Goal: Information Seeking & Learning: Learn about a topic

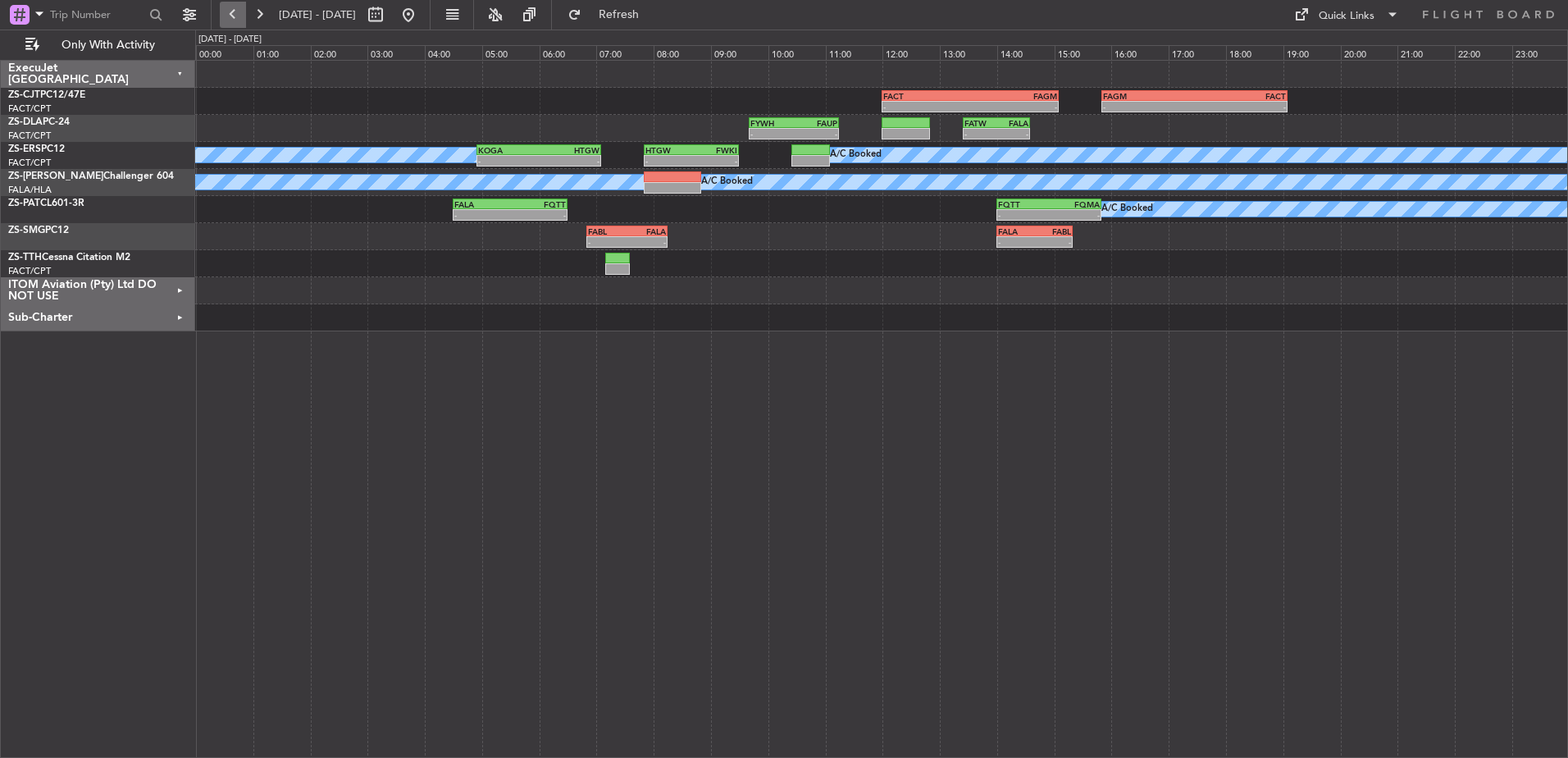
click at [228, 14] on button at bounding box center [233, 14] width 26 height 26
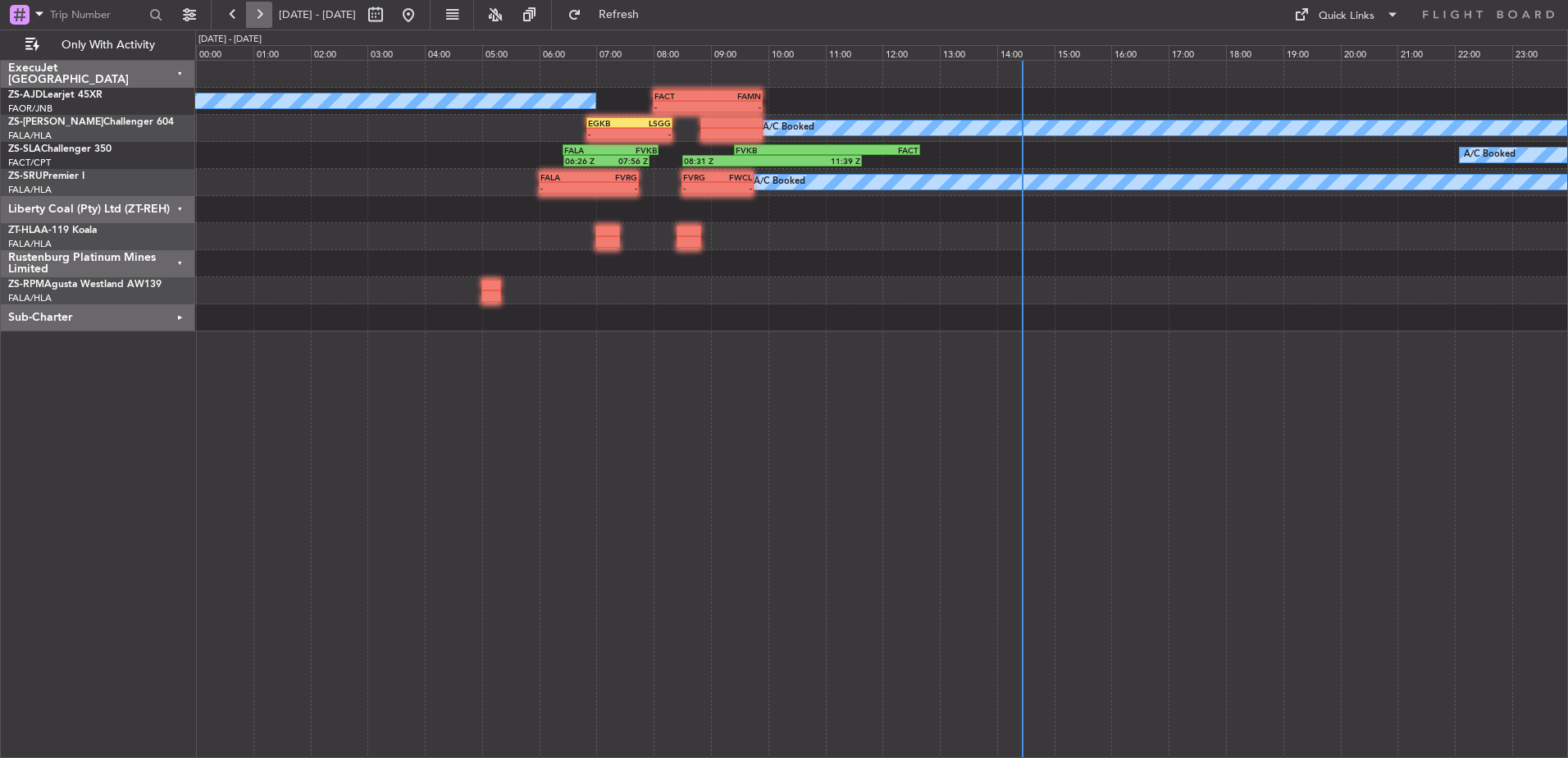
click at [265, 14] on button at bounding box center [259, 14] width 26 height 26
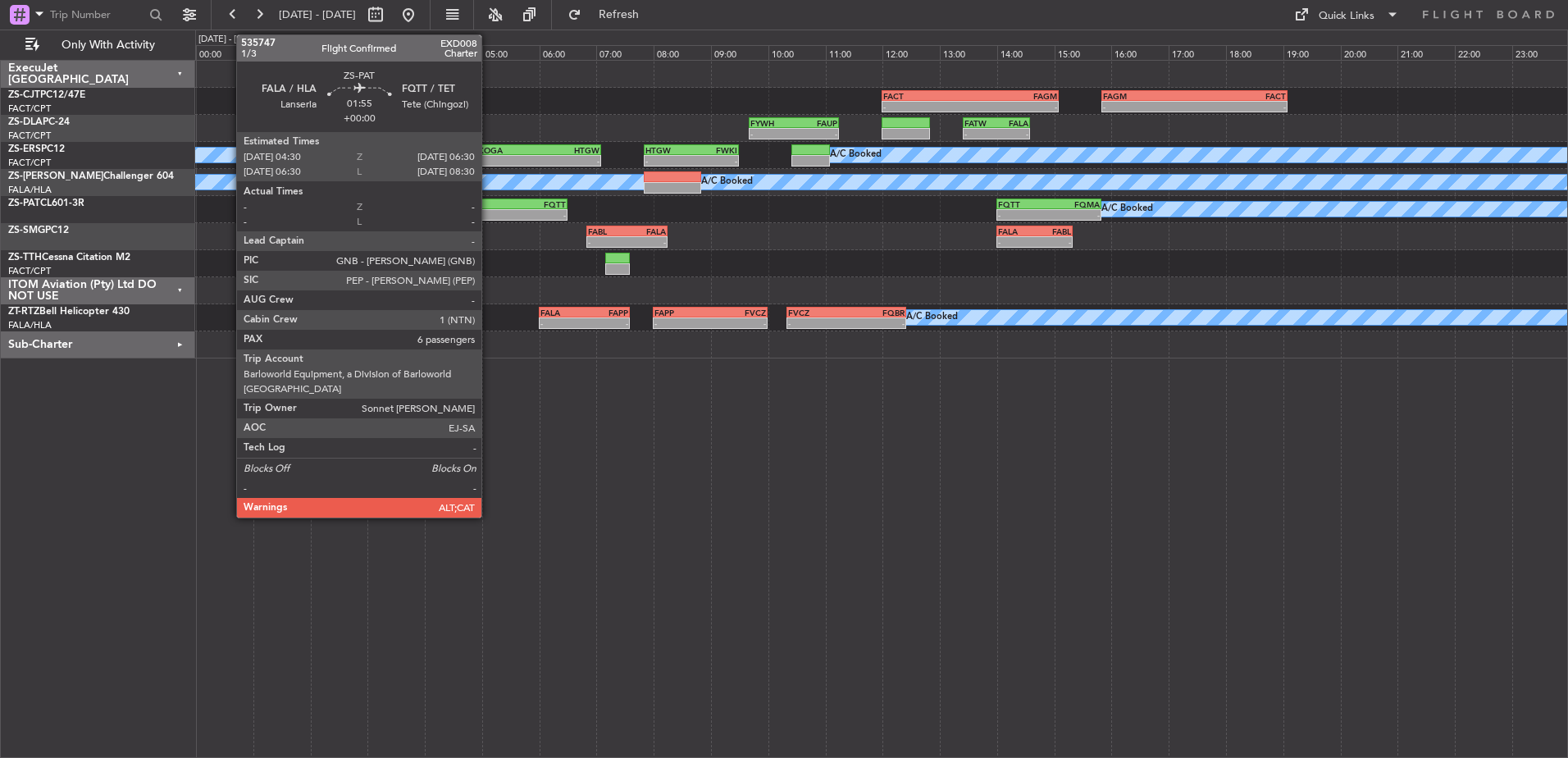
click at [489, 211] on div "-" at bounding box center [483, 215] width 56 height 10
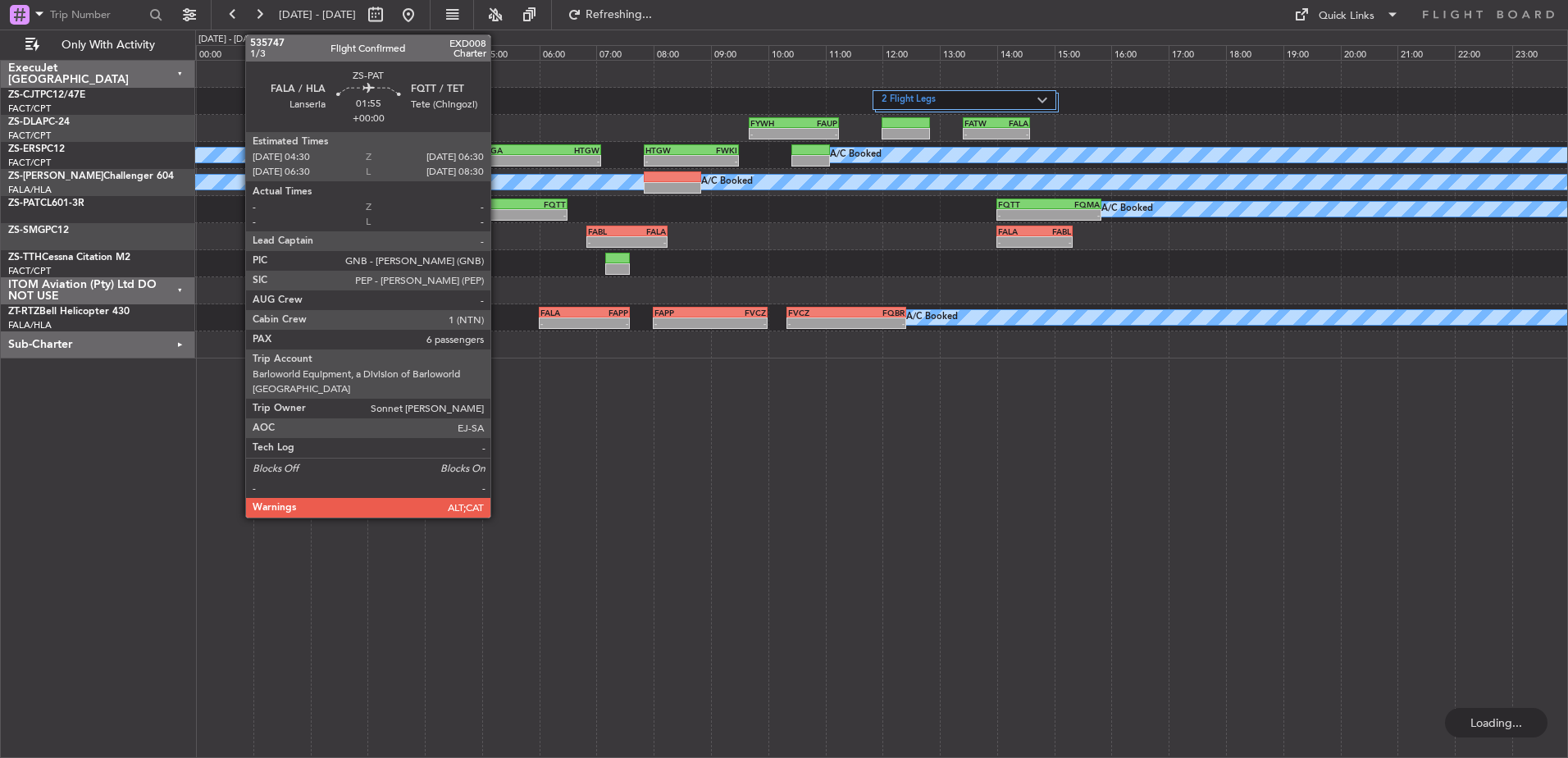
click at [498, 208] on div "FALA 04:30 Z FQTT 06:30 Z" at bounding box center [510, 204] width 115 height 12
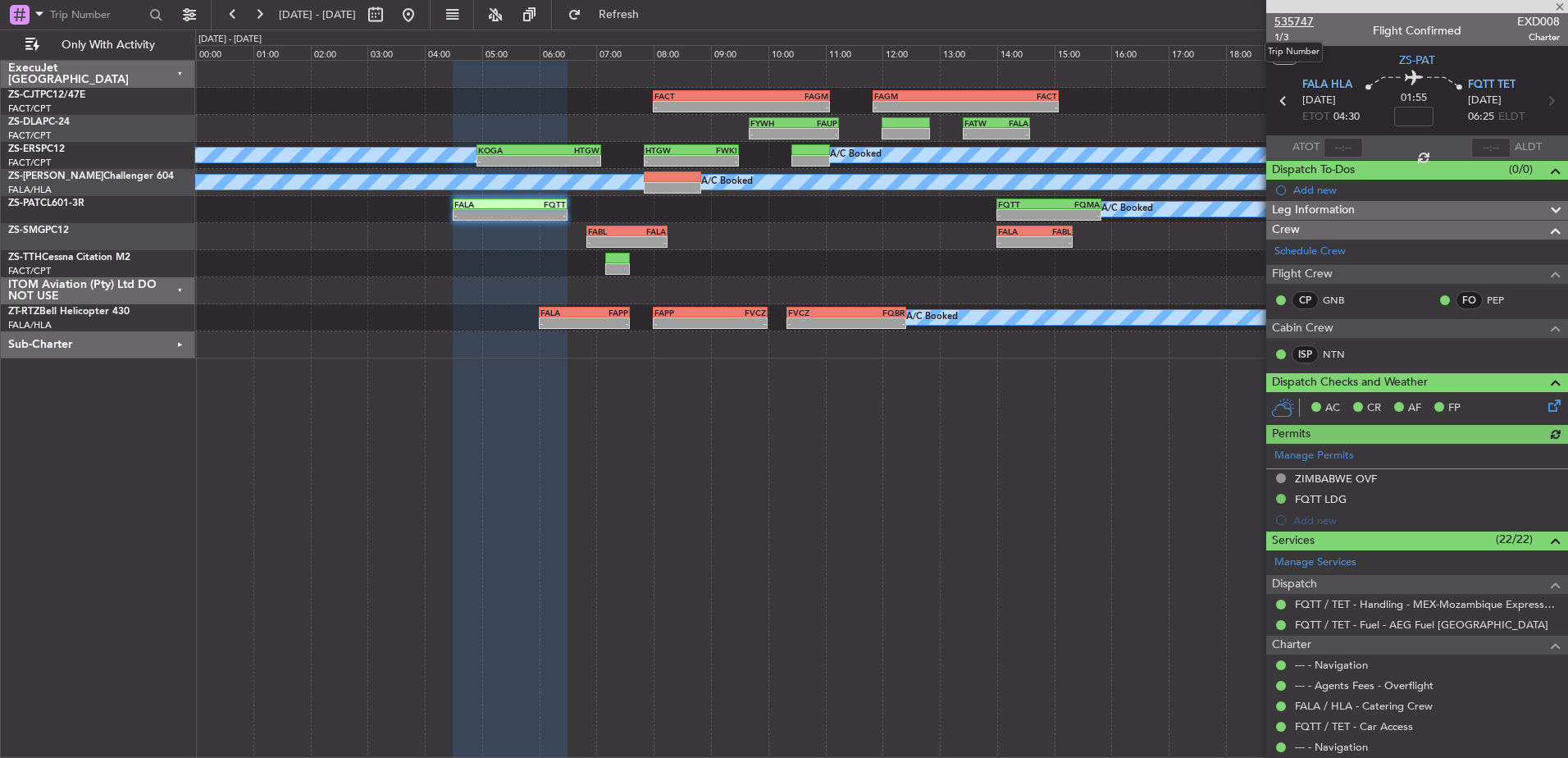
click at [1290, 19] on span "535747" at bounding box center [1294, 22] width 40 height 17
click at [1561, 5] on span at bounding box center [1560, 7] width 16 height 14
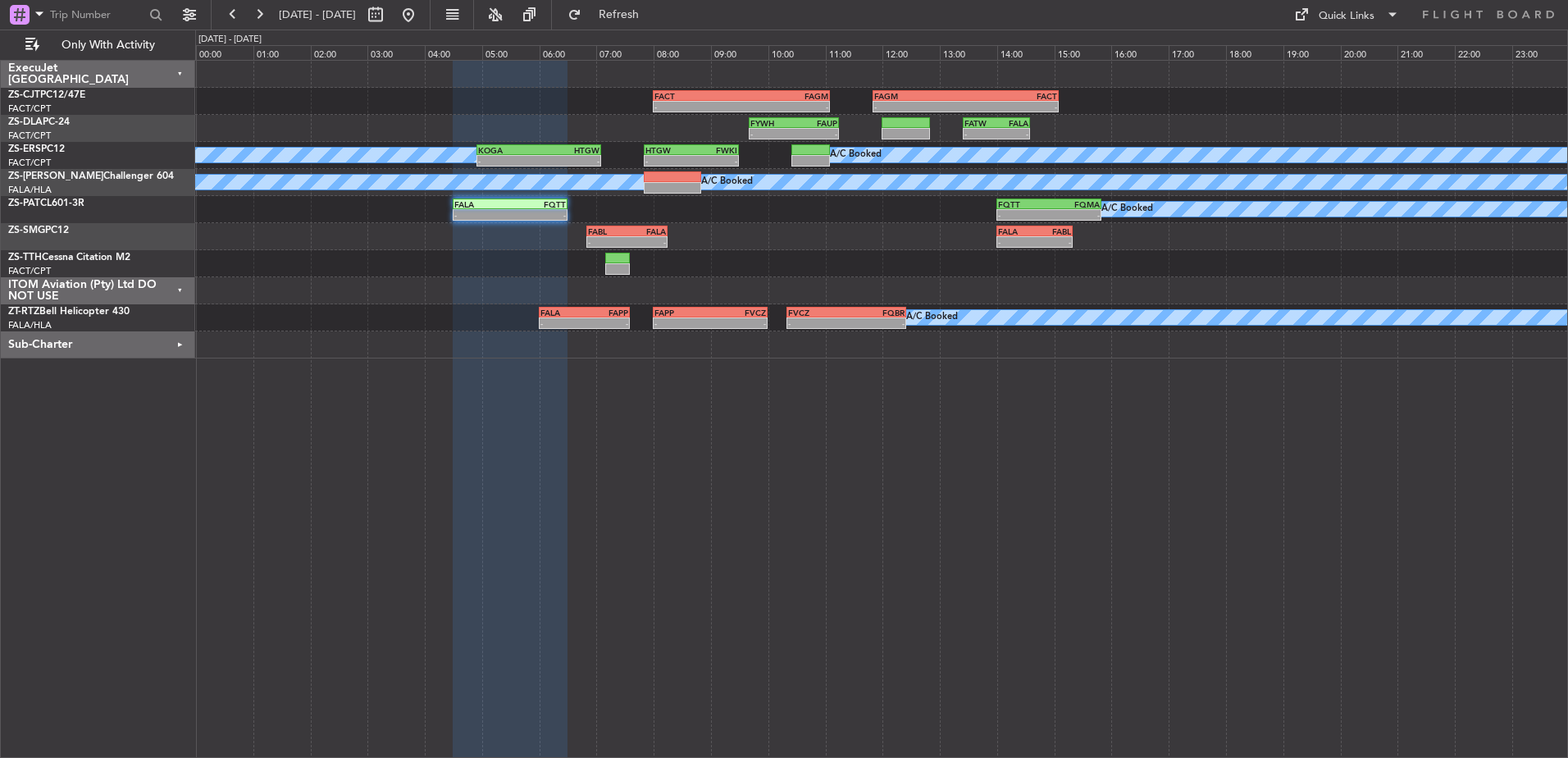
type input "0"
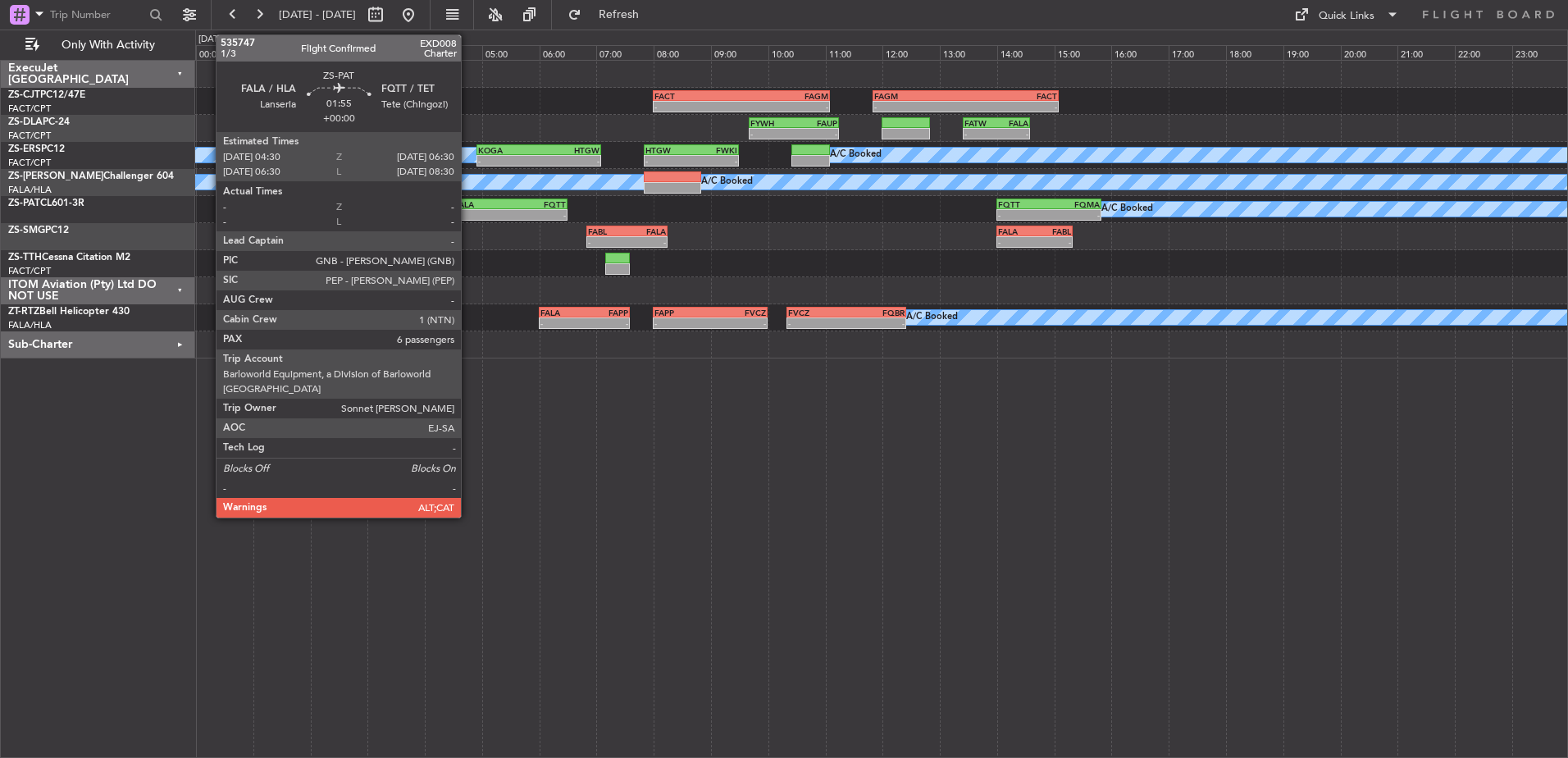
click at [468, 205] on div "FALA" at bounding box center [483, 204] width 56 height 10
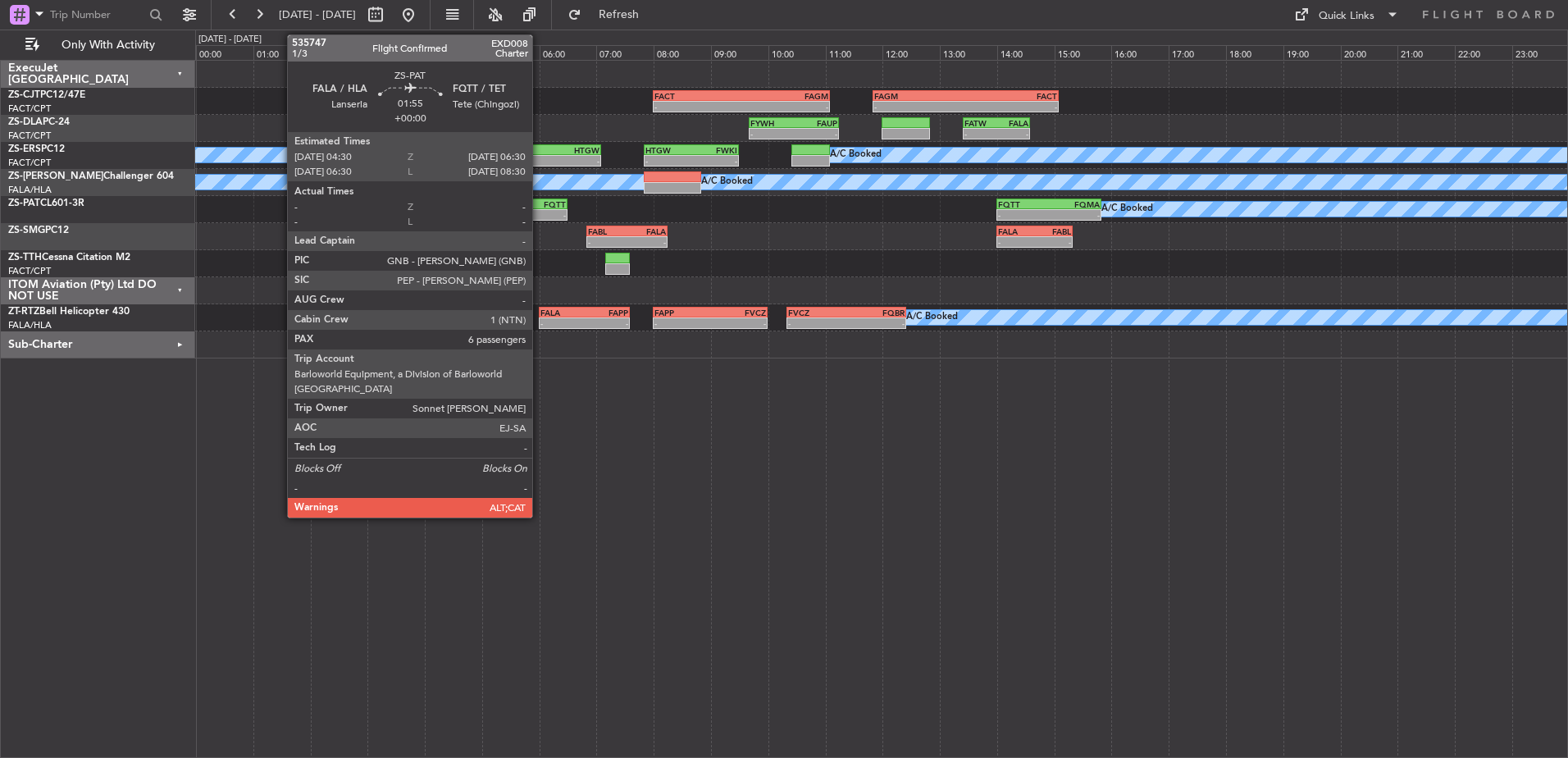
click at [540, 204] on div "FQTT" at bounding box center [538, 204] width 56 height 10
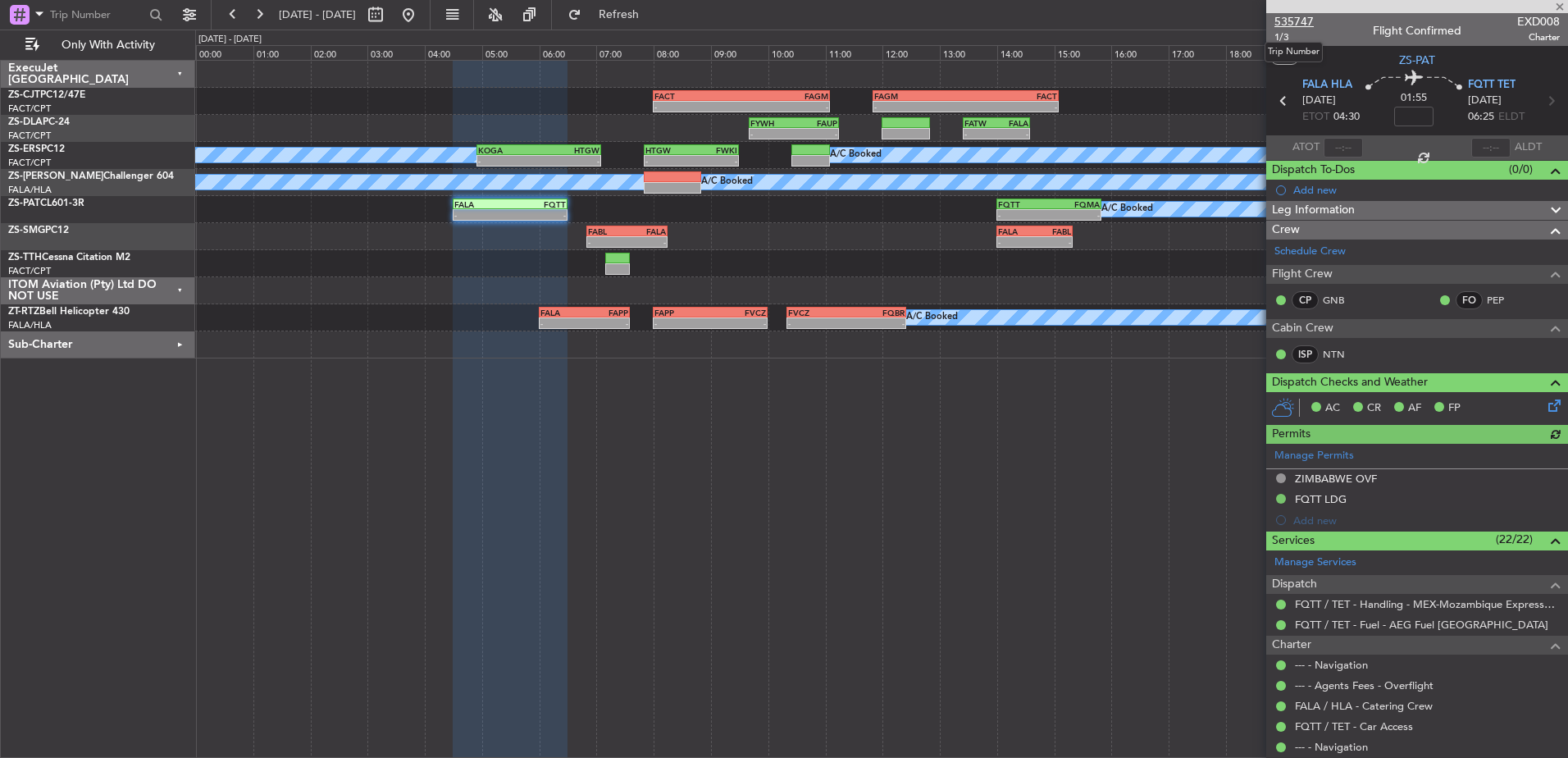
click at [1287, 21] on span "535747" at bounding box center [1294, 22] width 40 height 17
click at [1559, 5] on div at bounding box center [1416, 6] width 301 height 14
click at [1561, 6] on span at bounding box center [1560, 7] width 16 height 14
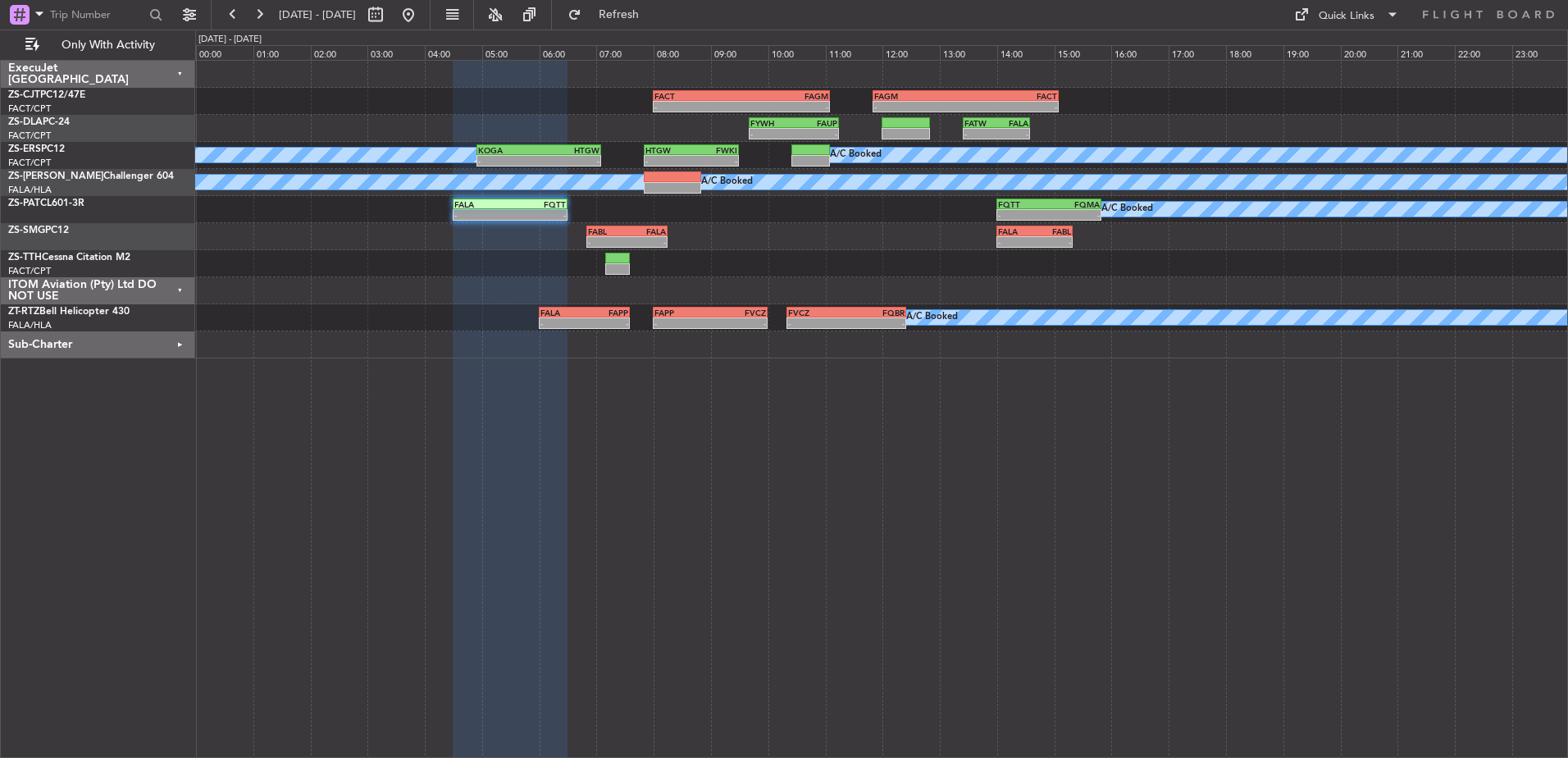
type input "0"
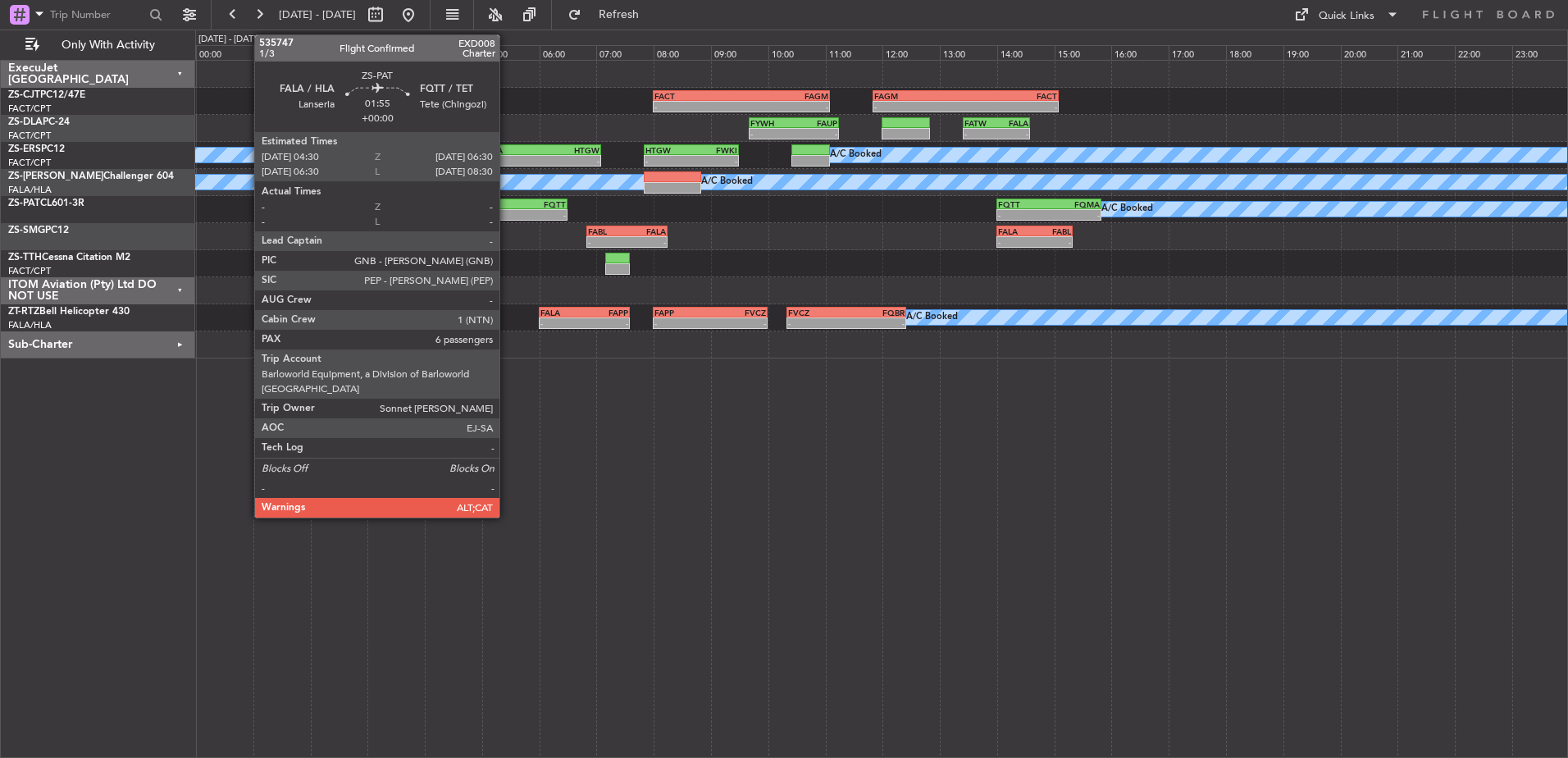
click at [507, 207] on div "FALA" at bounding box center [483, 204] width 56 height 10
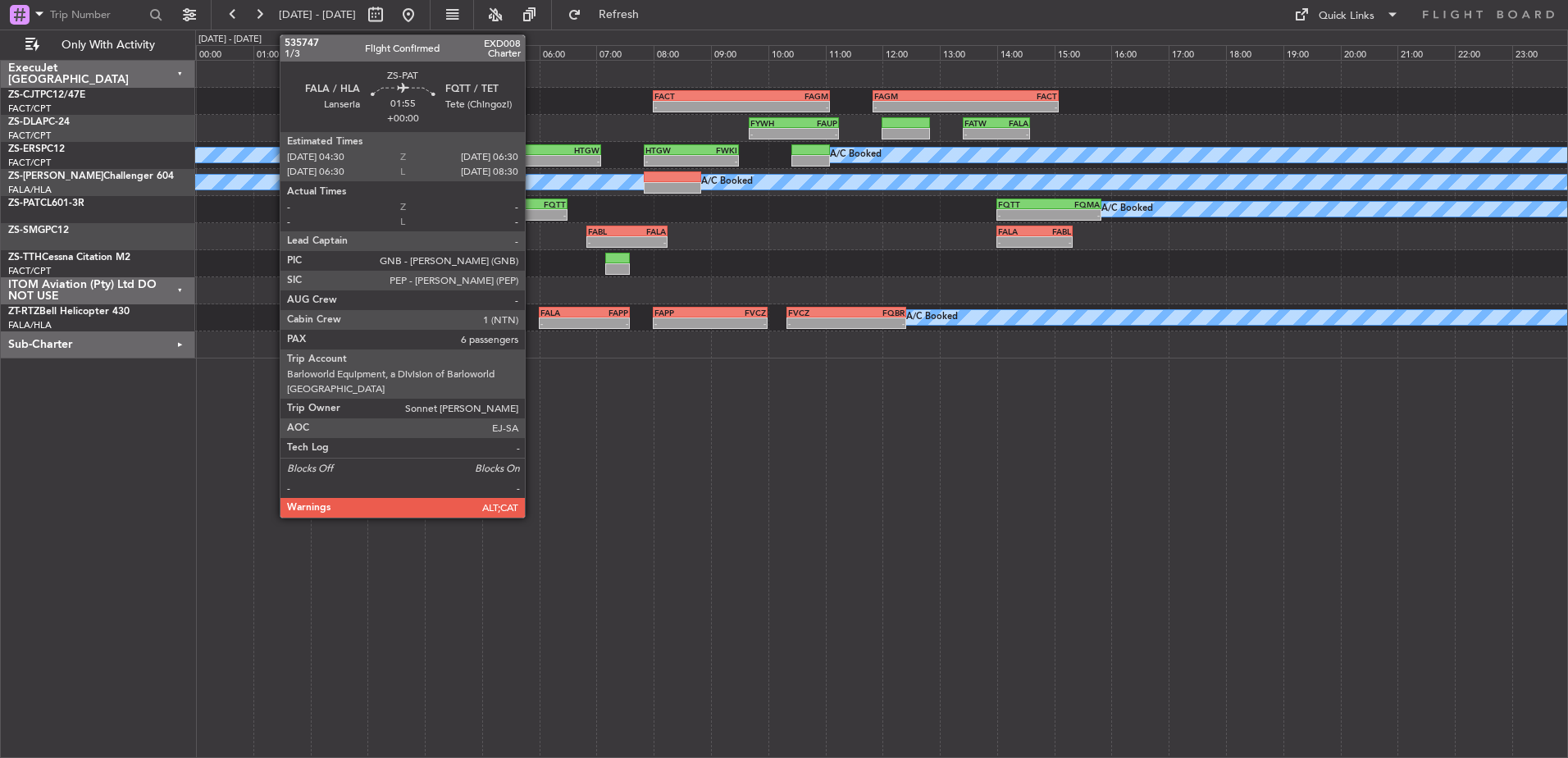
click at [532, 212] on div "-" at bounding box center [538, 215] width 56 height 10
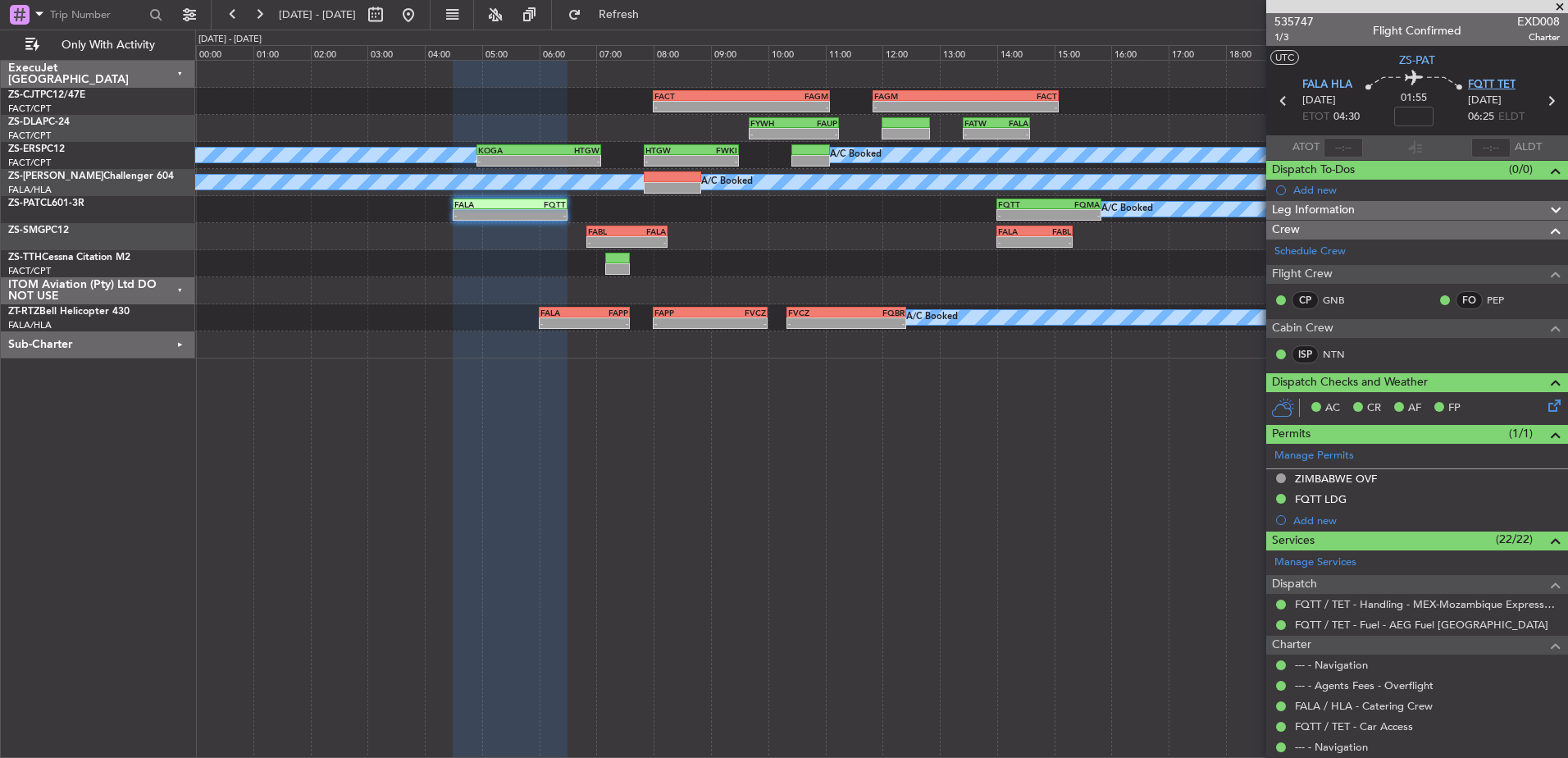
click at [1488, 83] on span "FQTT TET" at bounding box center [1491, 85] width 48 height 16
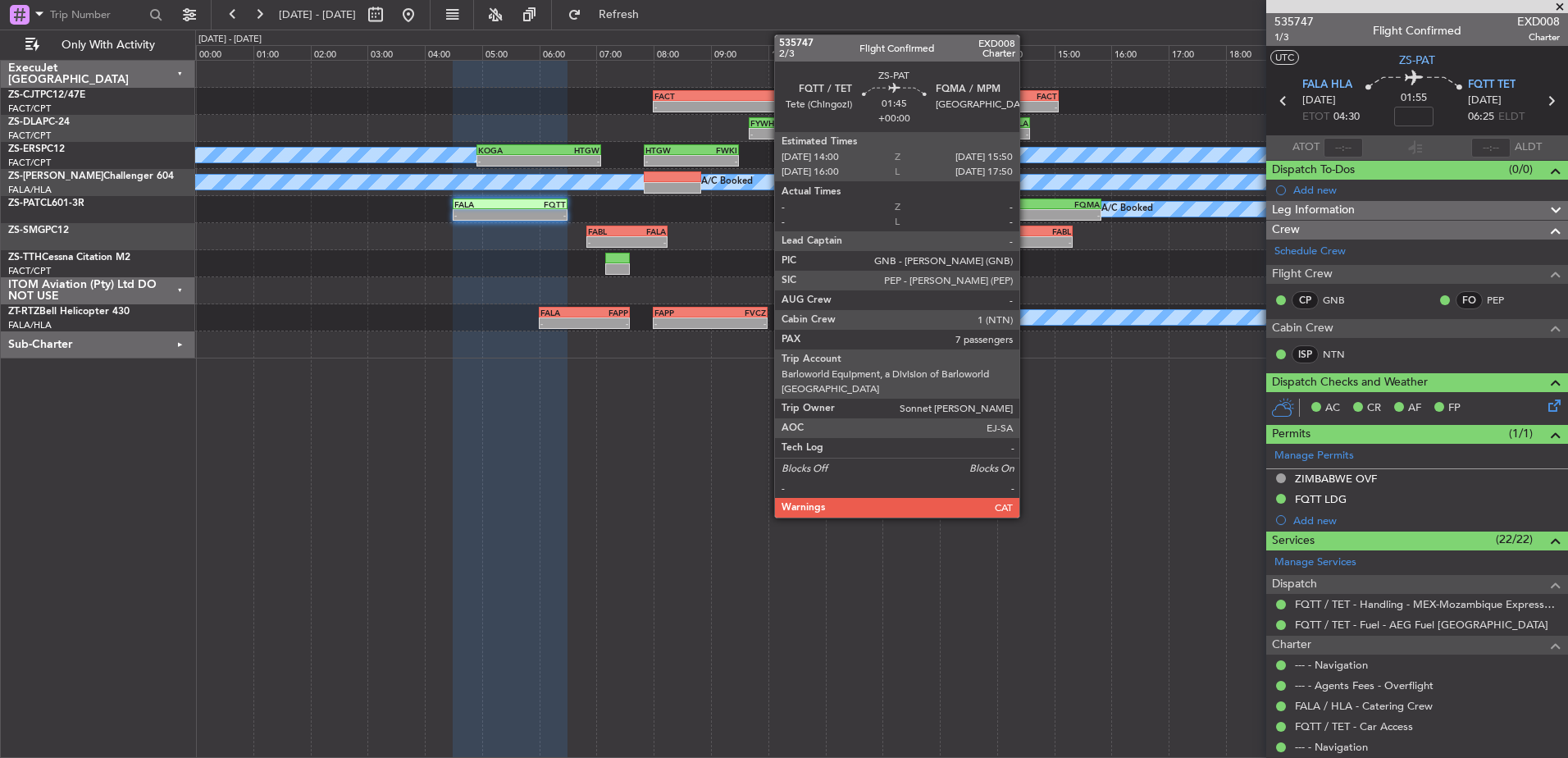
click at [1027, 209] on div "- -" at bounding box center [1048, 215] width 105 height 12
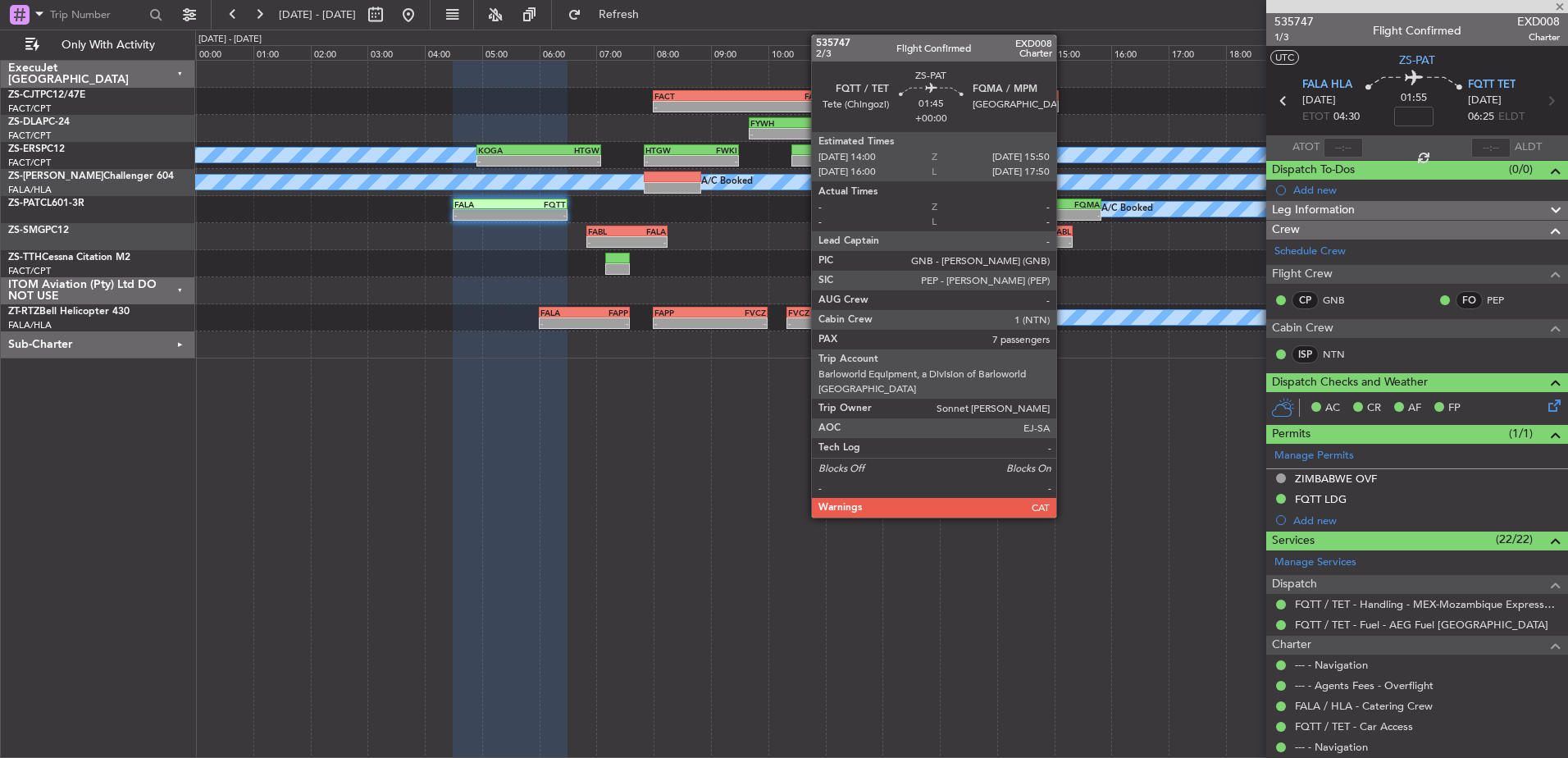
type input "7"
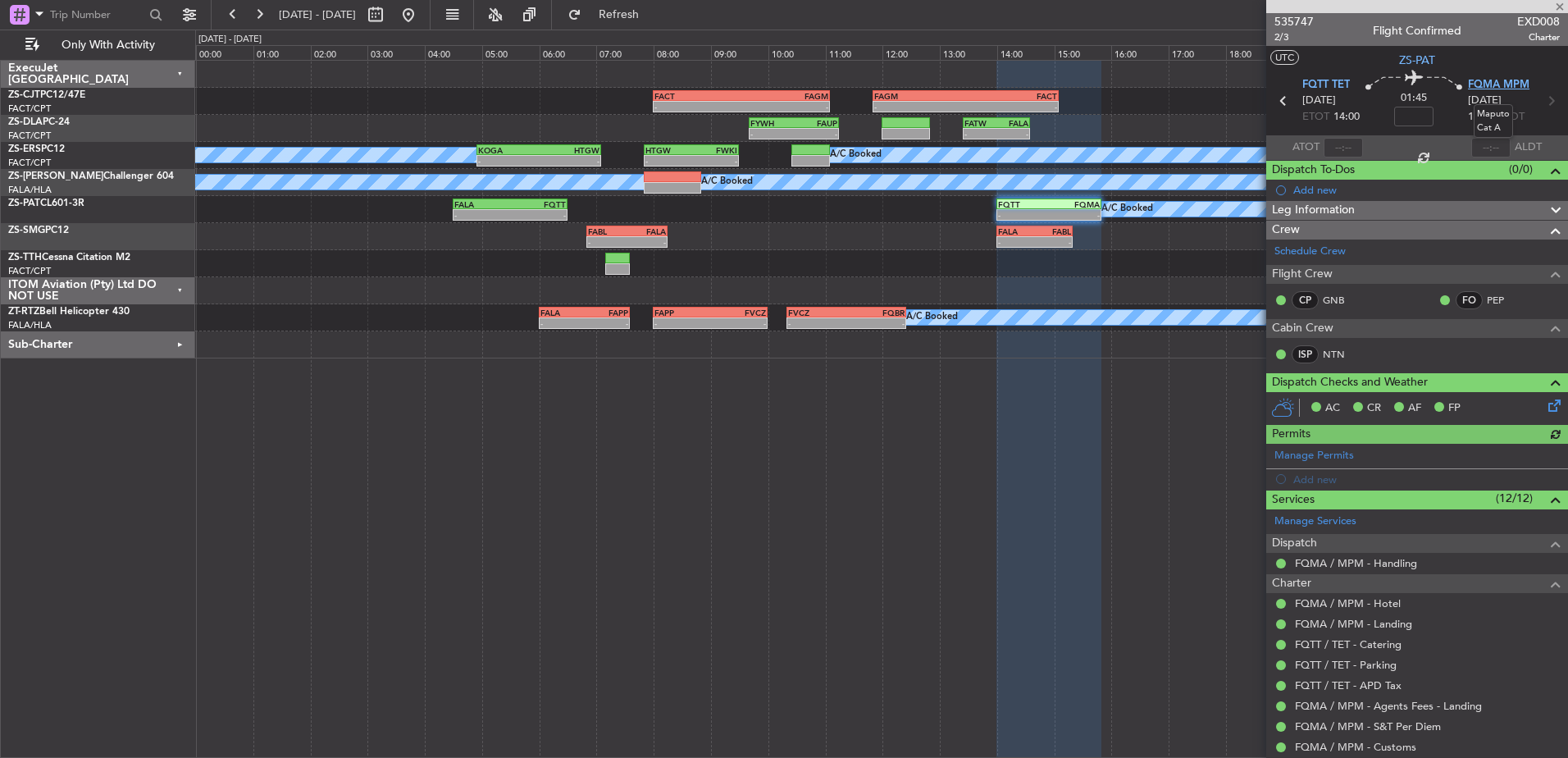
click at [1490, 87] on span "FQMA MPM" at bounding box center [1499, 85] width 61 height 16
click at [1294, 20] on span "535747" at bounding box center [1294, 22] width 40 height 17
click at [1560, 5] on div at bounding box center [1416, 6] width 301 height 14
click at [1561, 5] on div at bounding box center [1416, 6] width 301 height 14
click at [1561, 5] on div at bounding box center [1416, 6] width 301 height 14
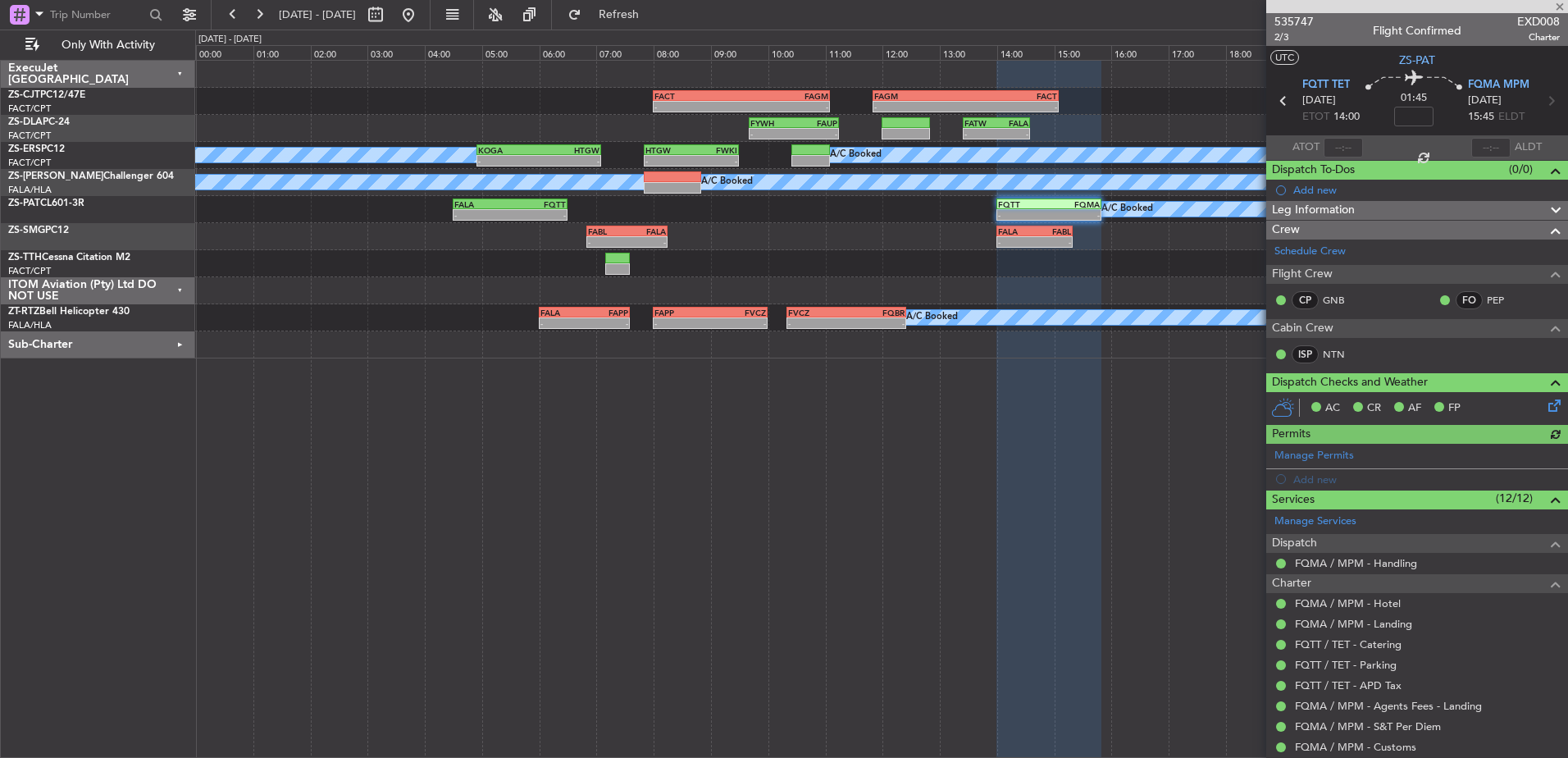
click at [1562, 2] on div at bounding box center [1416, 6] width 301 height 14
click at [1561, 4] on div at bounding box center [1416, 6] width 301 height 14
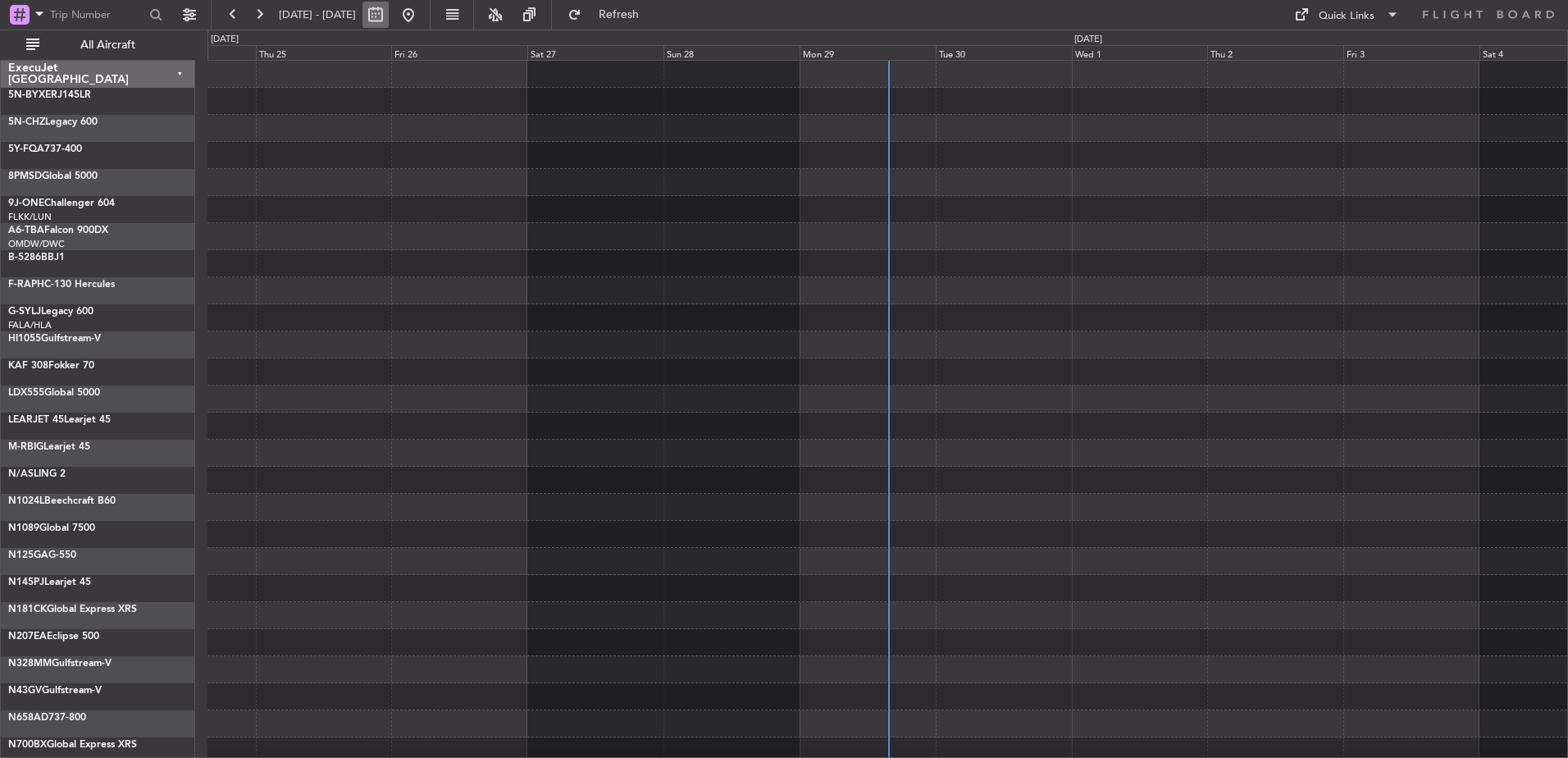
click at [389, 13] on button at bounding box center [375, 14] width 26 height 26
select select "9"
select select "2025"
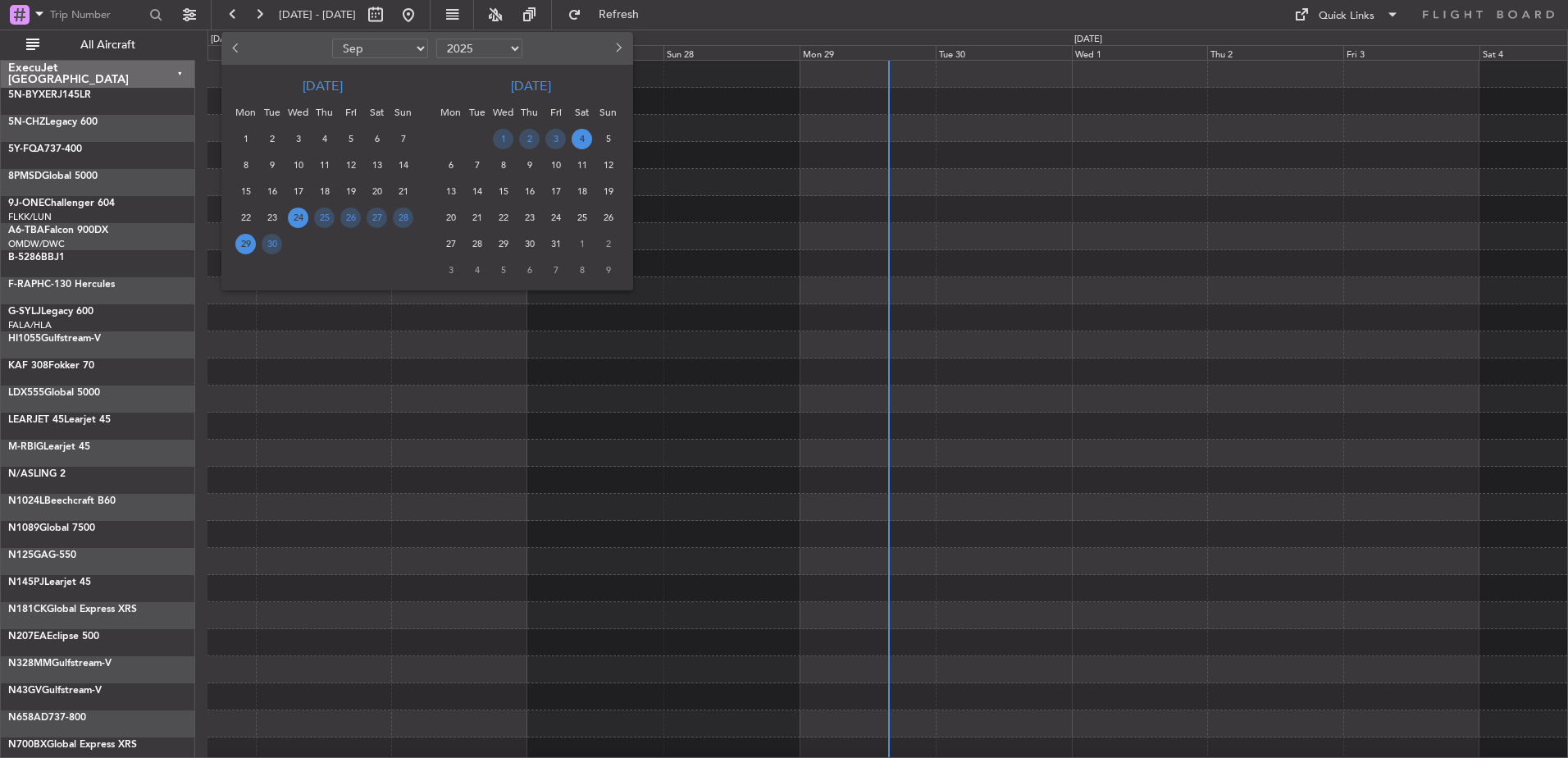
click at [241, 240] on span "29" at bounding box center [245, 244] width 21 height 21
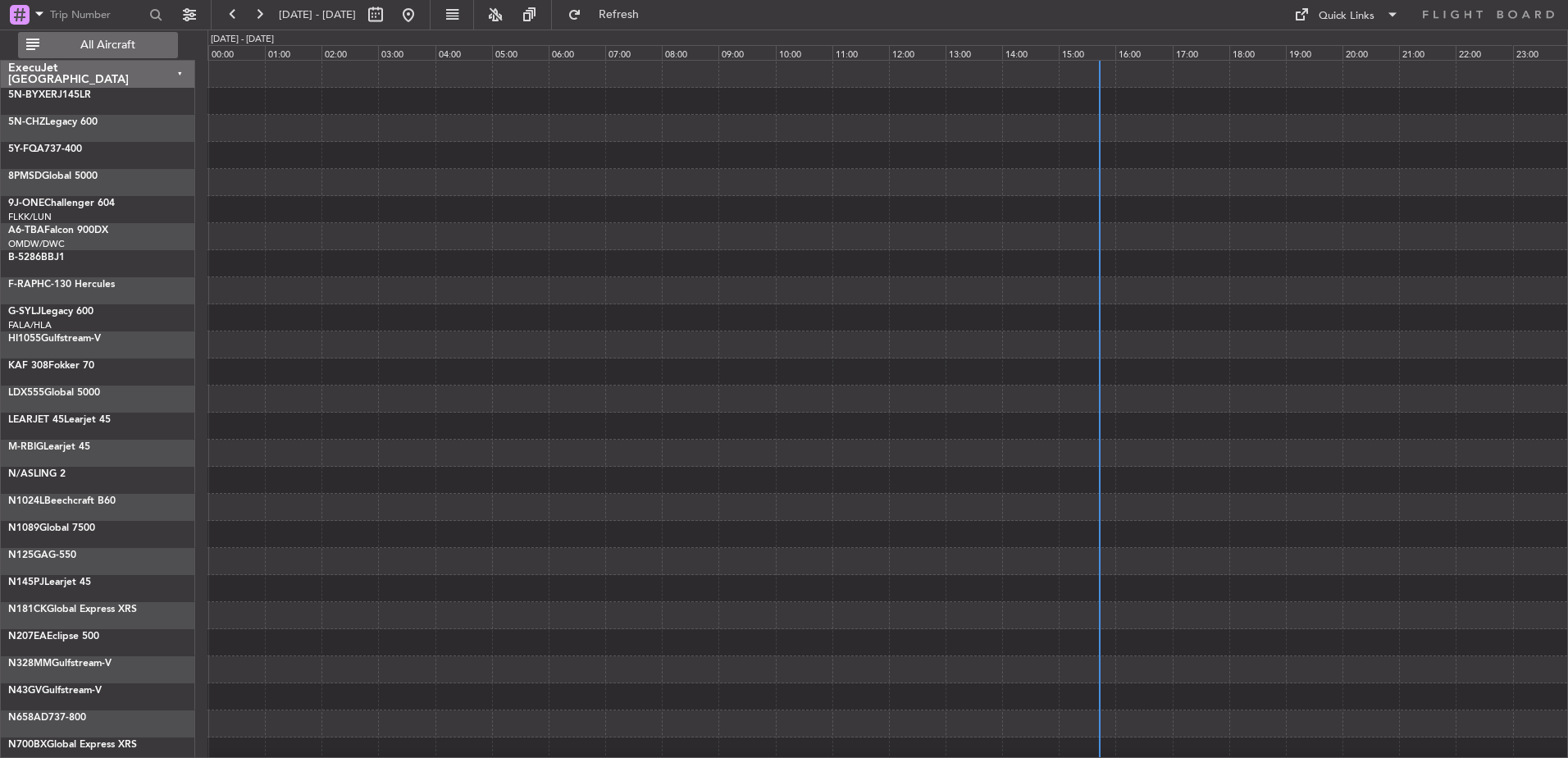
click at [115, 47] on span "All Aircraft" at bounding box center [107, 45] width 131 height 12
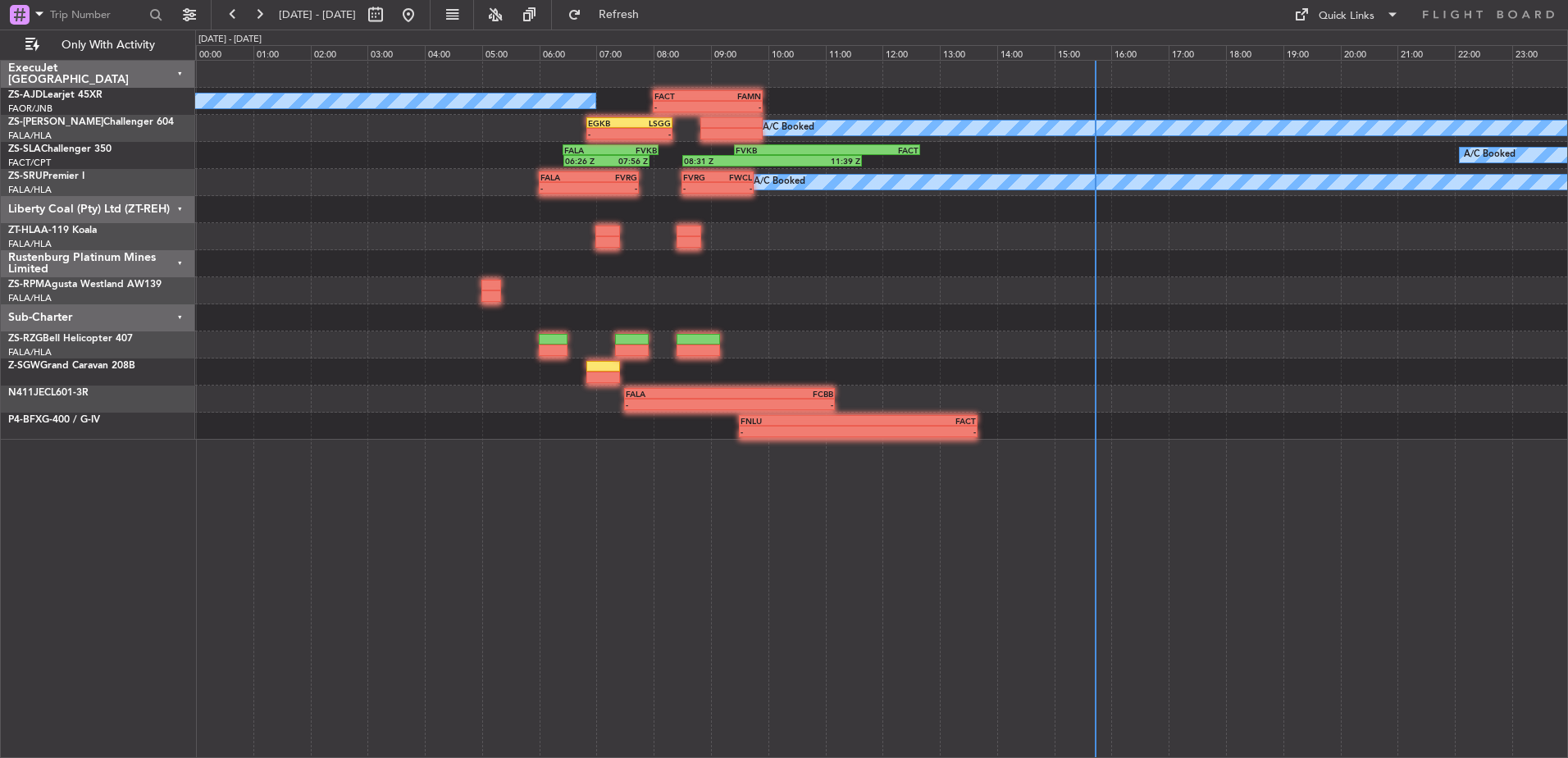
click at [178, 207] on div "Liberty Coal (Pty) Ltd (ZT-REH)" at bounding box center [97, 209] width 194 height 27
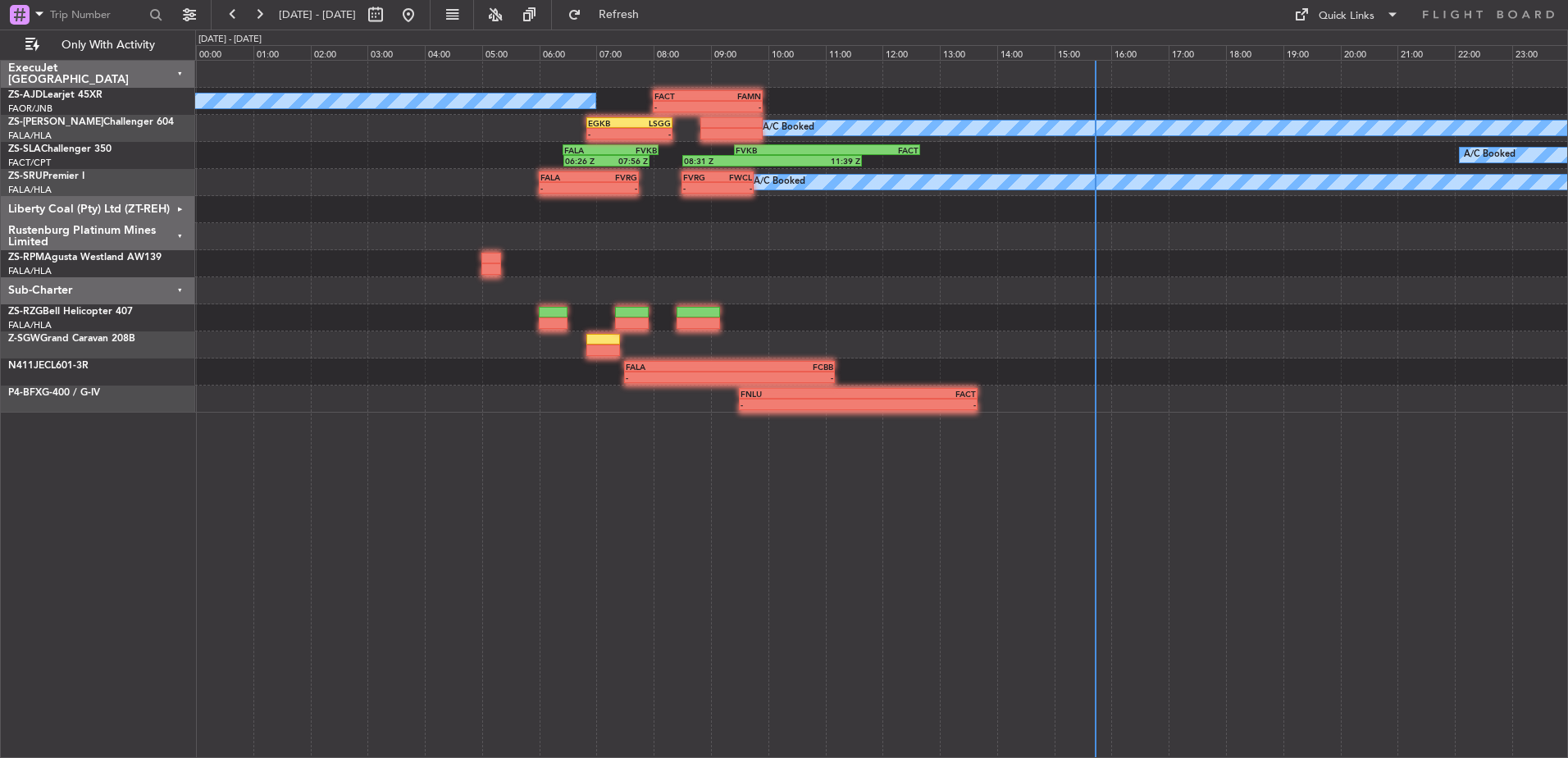
click at [179, 235] on div "Rustenburg Platinum Mines Limited" at bounding box center [97, 236] width 194 height 27
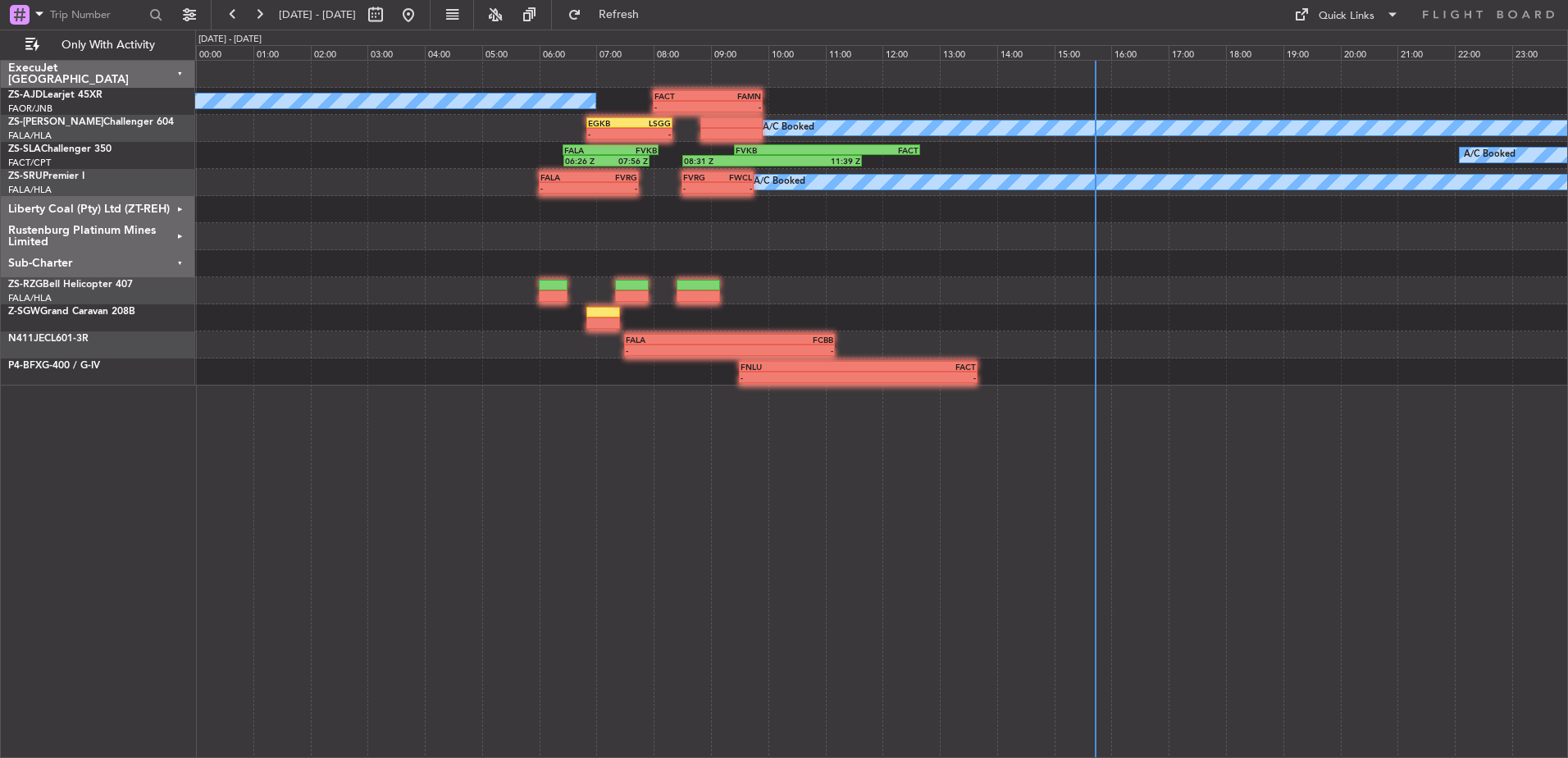
click at [177, 262] on div "Sub-Charter" at bounding box center [97, 263] width 194 height 27
